Goal: Task Accomplishment & Management: Complete application form

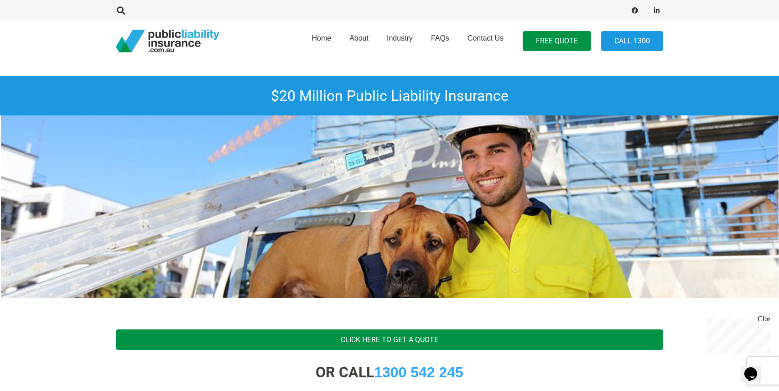
click at [386, 341] on link "Click Here To Get A Quote" at bounding box center [390, 339] width 548 height 21
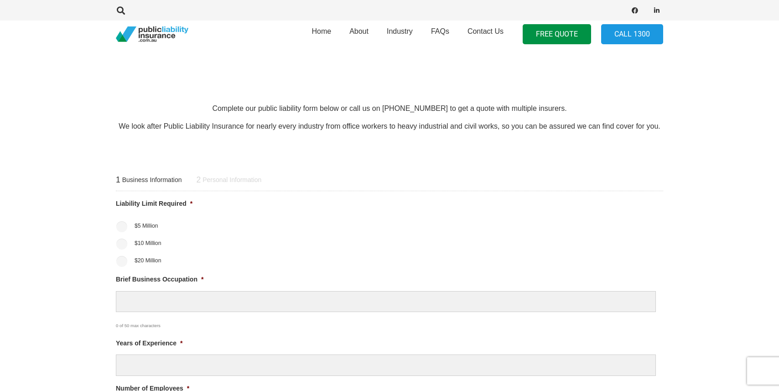
scroll to position [274, 0]
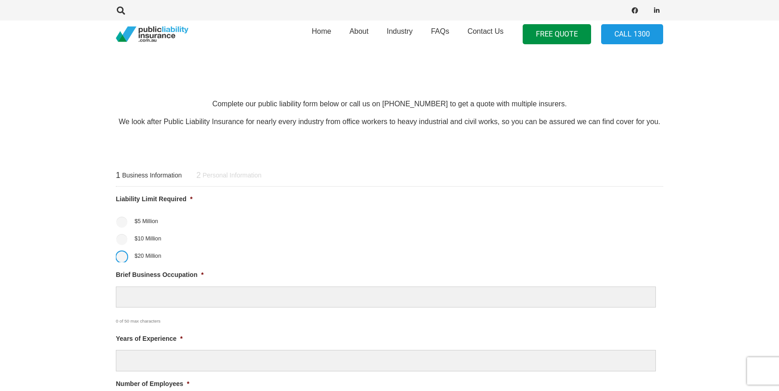
click at [125, 259] on input "$20 Million" at bounding box center [121, 256] width 11 height 11
radio input "true"
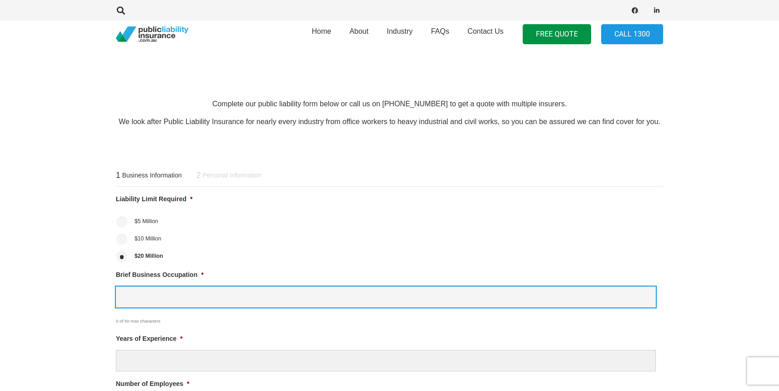
click at [140, 291] on input "Brief Business Occupation *" at bounding box center [386, 297] width 540 height 21
type input "Event photography"
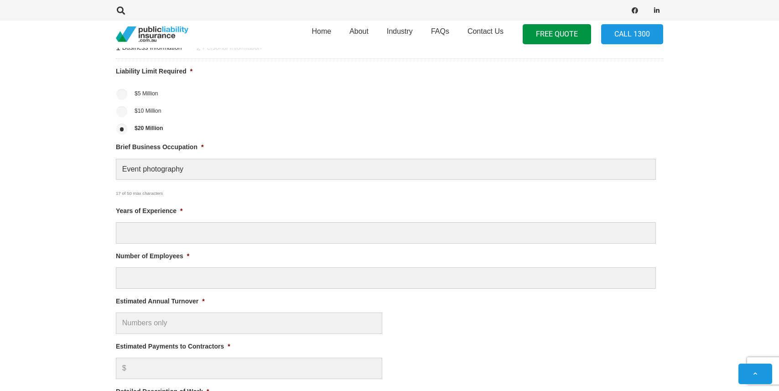
scroll to position [420, 0]
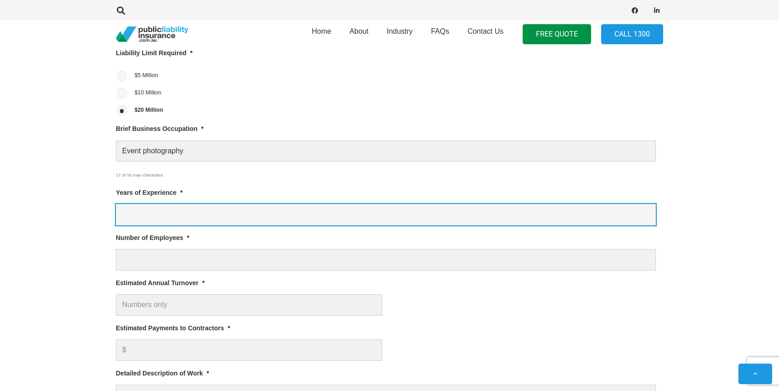
click at [141, 219] on input "Years of Experience *" at bounding box center [386, 214] width 540 height 21
type input "10"
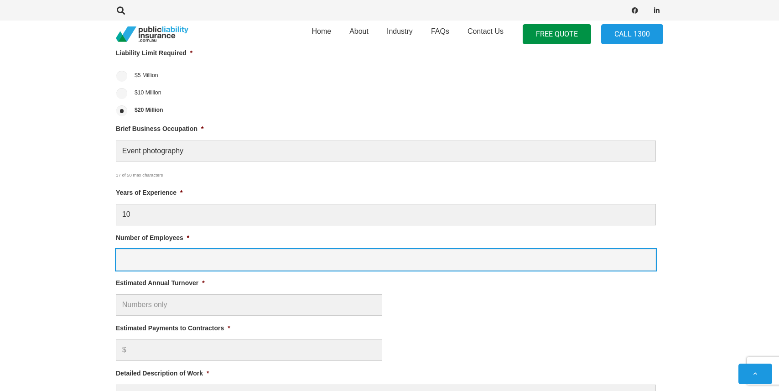
click at [128, 259] on input "Number of Employees *" at bounding box center [386, 259] width 540 height 21
type input "1"
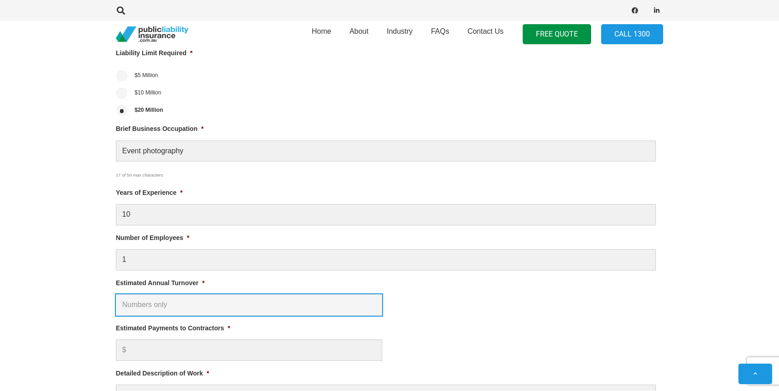
click at [137, 307] on input "Estimated Annual Turnover *" at bounding box center [249, 304] width 266 height 21
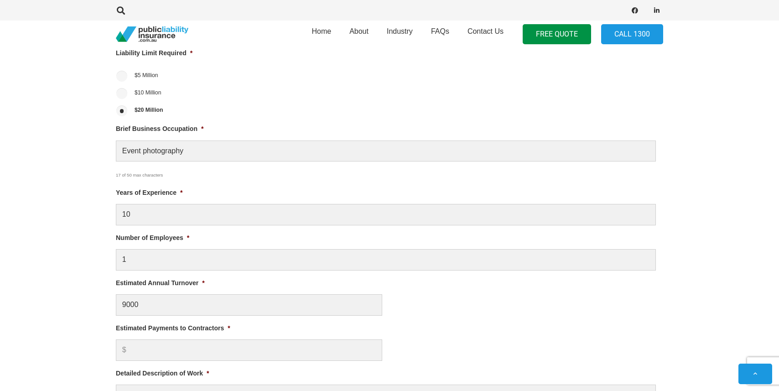
type input "$ 9,000.00"
click at [76, 326] on section "1 Business Information 2 Personal Information Liability Limit Required * $5 Mil…" at bounding box center [389, 253] width 779 height 517
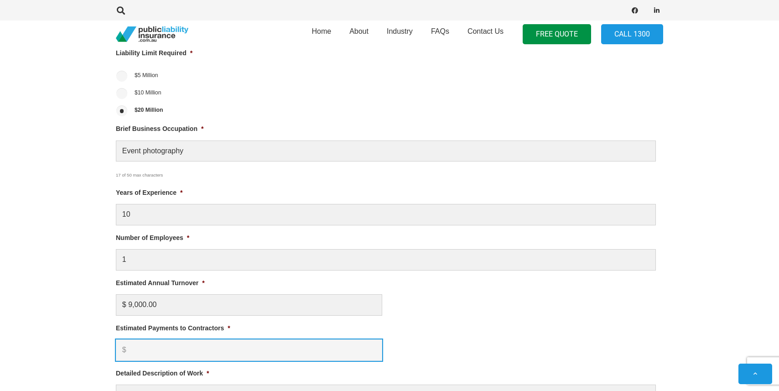
click at [141, 353] on input "Estimated Payments to Contractors *" at bounding box center [249, 349] width 266 height 21
type input "0"
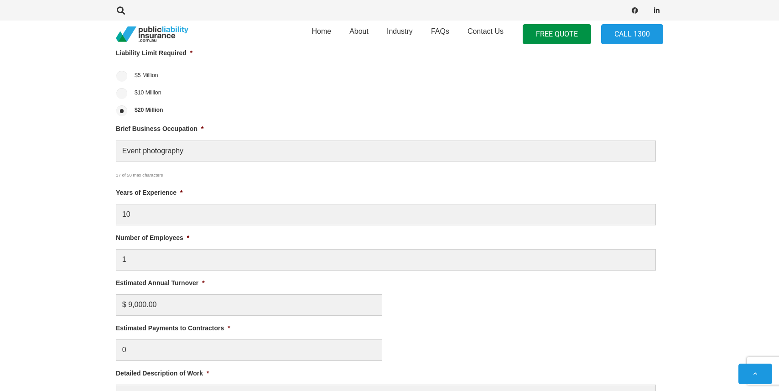
click at [85, 335] on section "1 Business Information 2 Personal Information Liability Limit Required * $5 Mil…" at bounding box center [389, 253] width 779 height 517
click at [94, 326] on section "1 Business Information 2 Personal Information Liability Limit Required * $5 Mil…" at bounding box center [389, 253] width 779 height 517
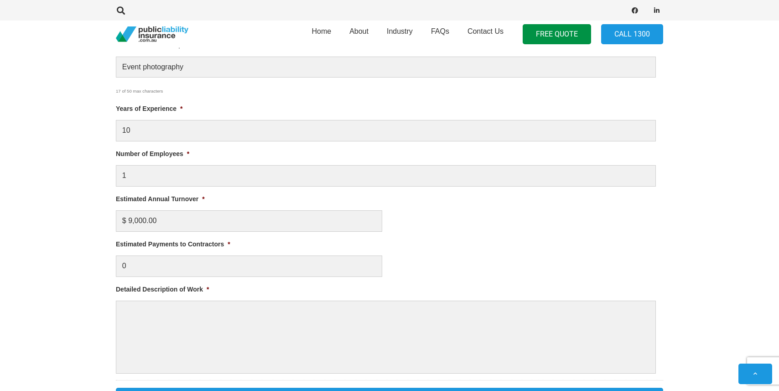
scroll to position [511, 0]
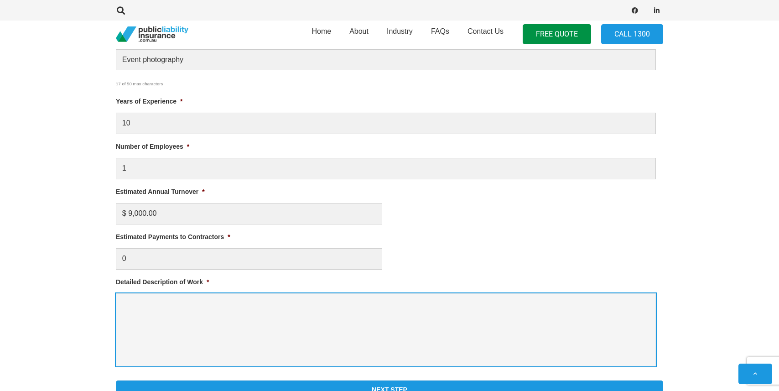
click at [138, 307] on textarea "Detailed Description of Work *" at bounding box center [386, 329] width 540 height 73
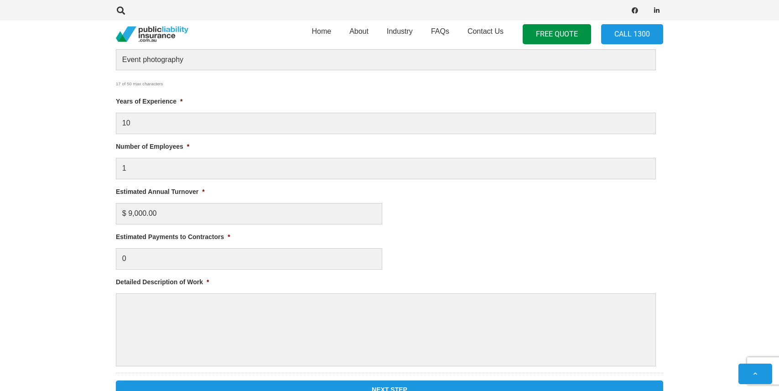
click at [65, 282] on section "1 Business Information 2 Personal Information Liability Limit Required * $5 Mil…" at bounding box center [389, 162] width 779 height 517
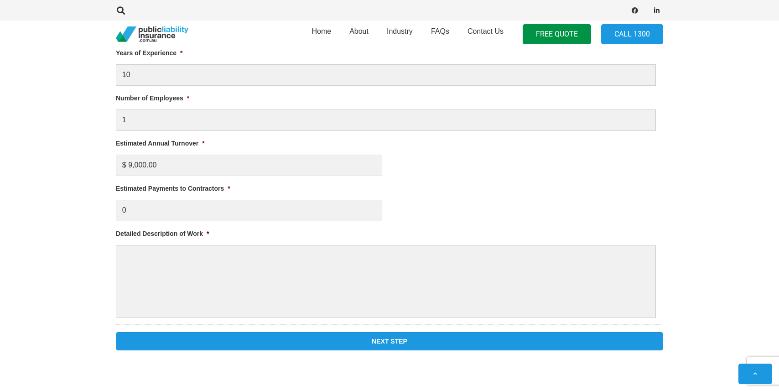
scroll to position [584, 0]
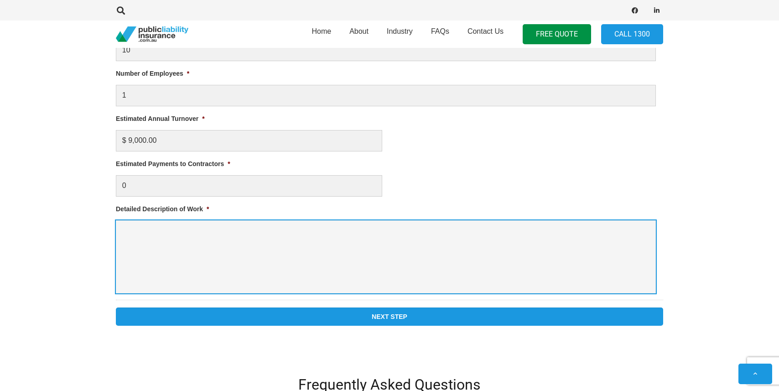
click at [126, 238] on textarea "Detailed Description of Work *" at bounding box center [386, 256] width 540 height 73
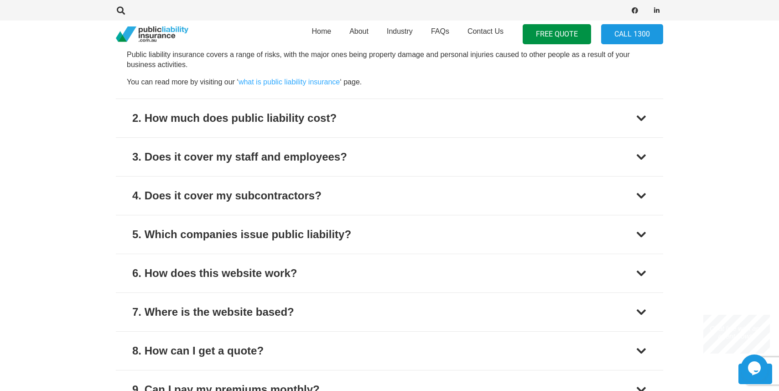
scroll to position [0, 0]
type textarea "Music, sports and other event photography for Melbourne & Olympic Parks Trust"
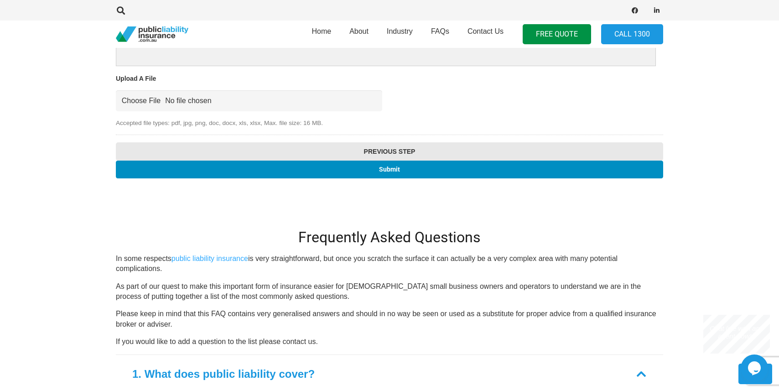
scroll to position [893, 0]
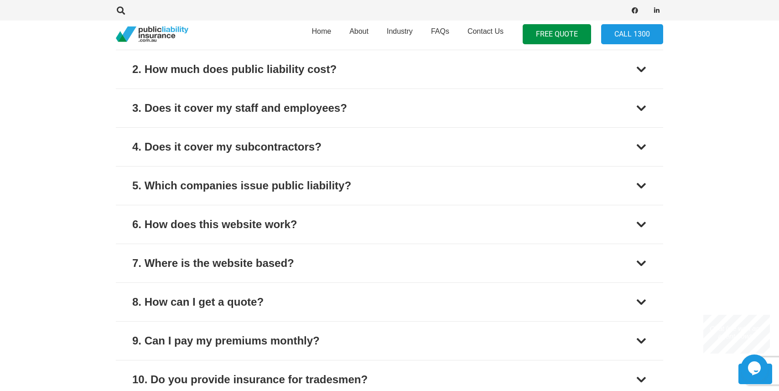
scroll to position [1496, 0]
